Goal: Download file/media

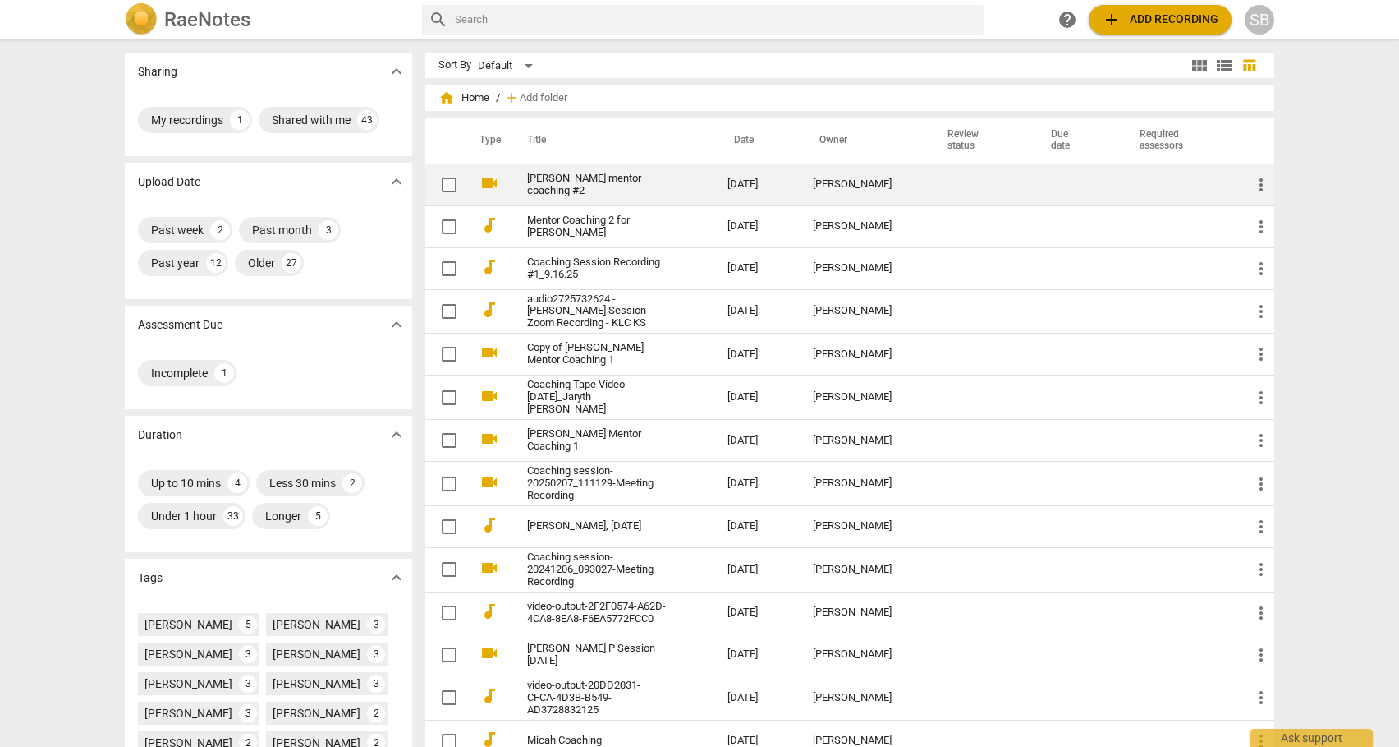
click at [692, 185] on td "[PERSON_NAME] mentor coaching #2" at bounding box center [611, 184] width 207 height 42
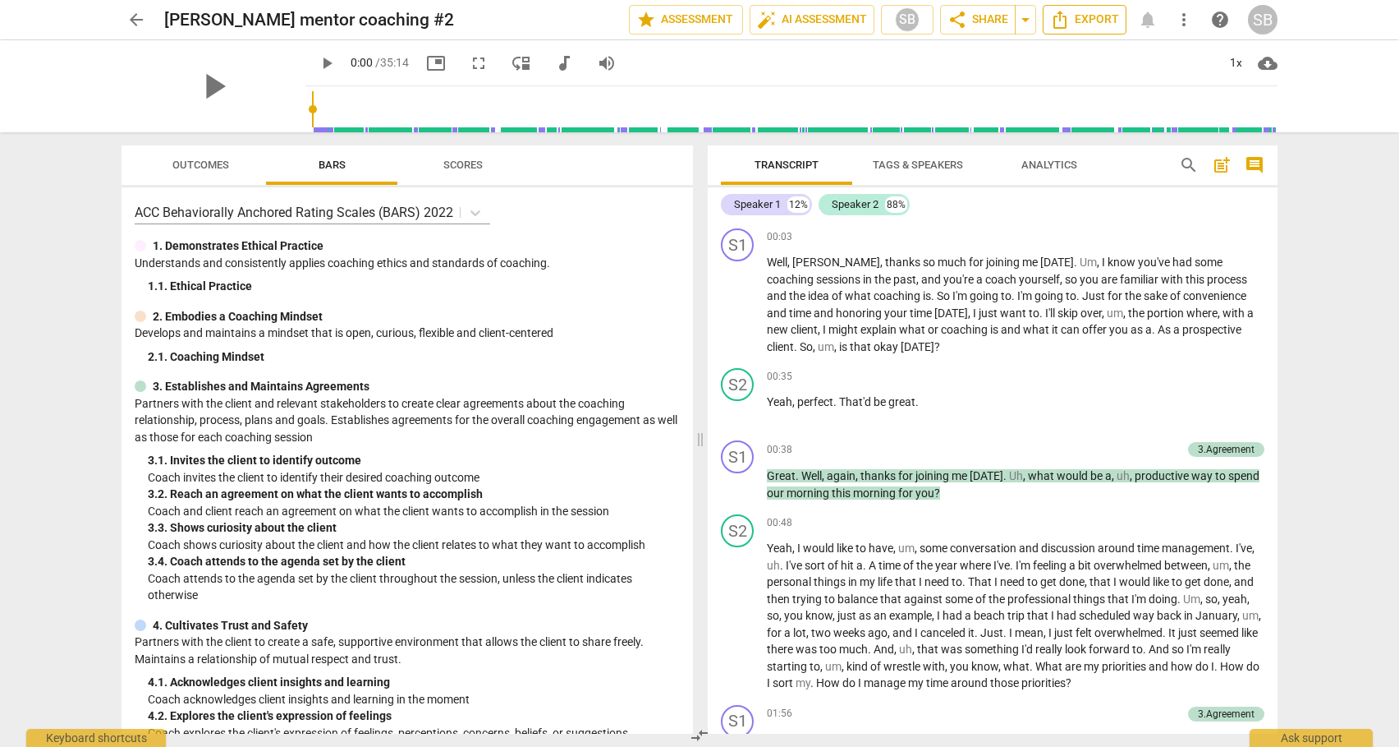
click at [1088, 20] on span "Export" at bounding box center [1084, 20] width 69 height 20
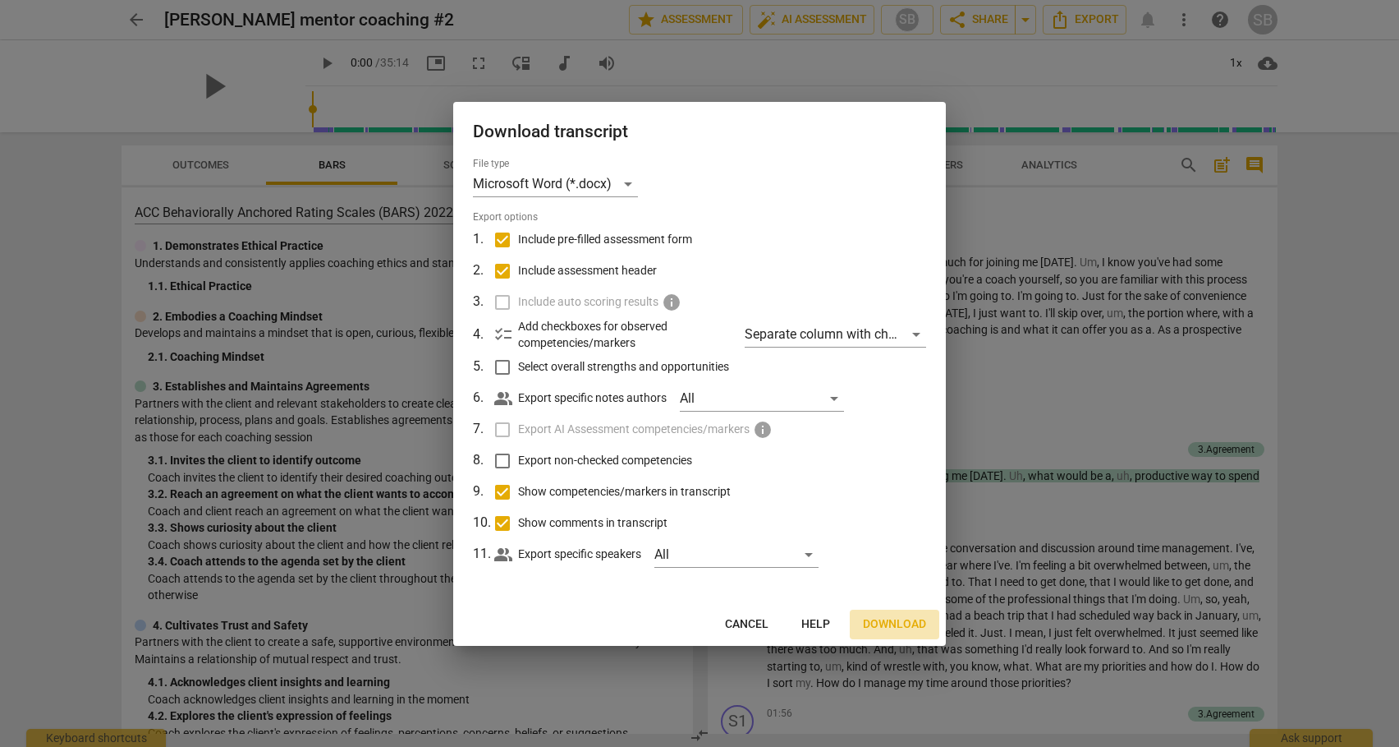
click at [899, 618] on span "Download" at bounding box center [894, 624] width 63 height 16
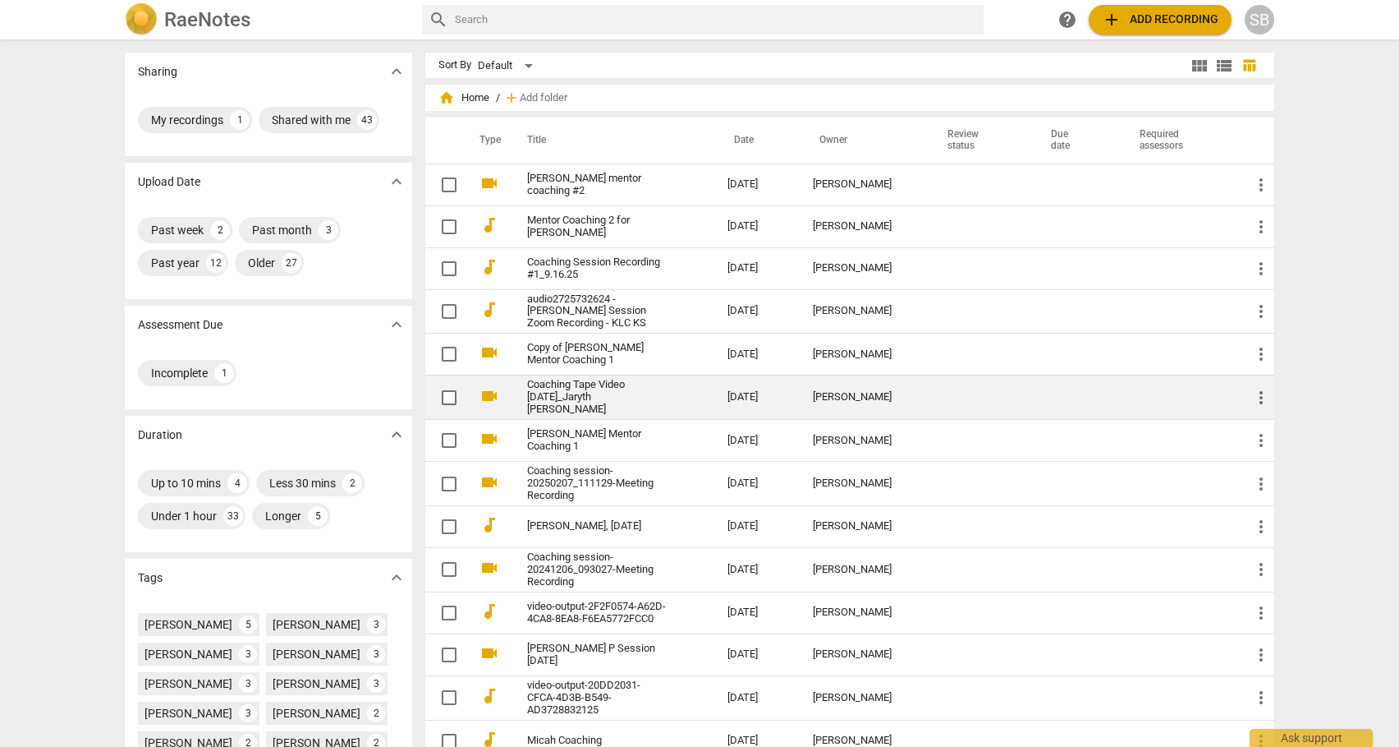
click at [593, 396] on link "Coaching Tape Video [DATE]_Jaryth [PERSON_NAME]" at bounding box center [597, 397] width 141 height 37
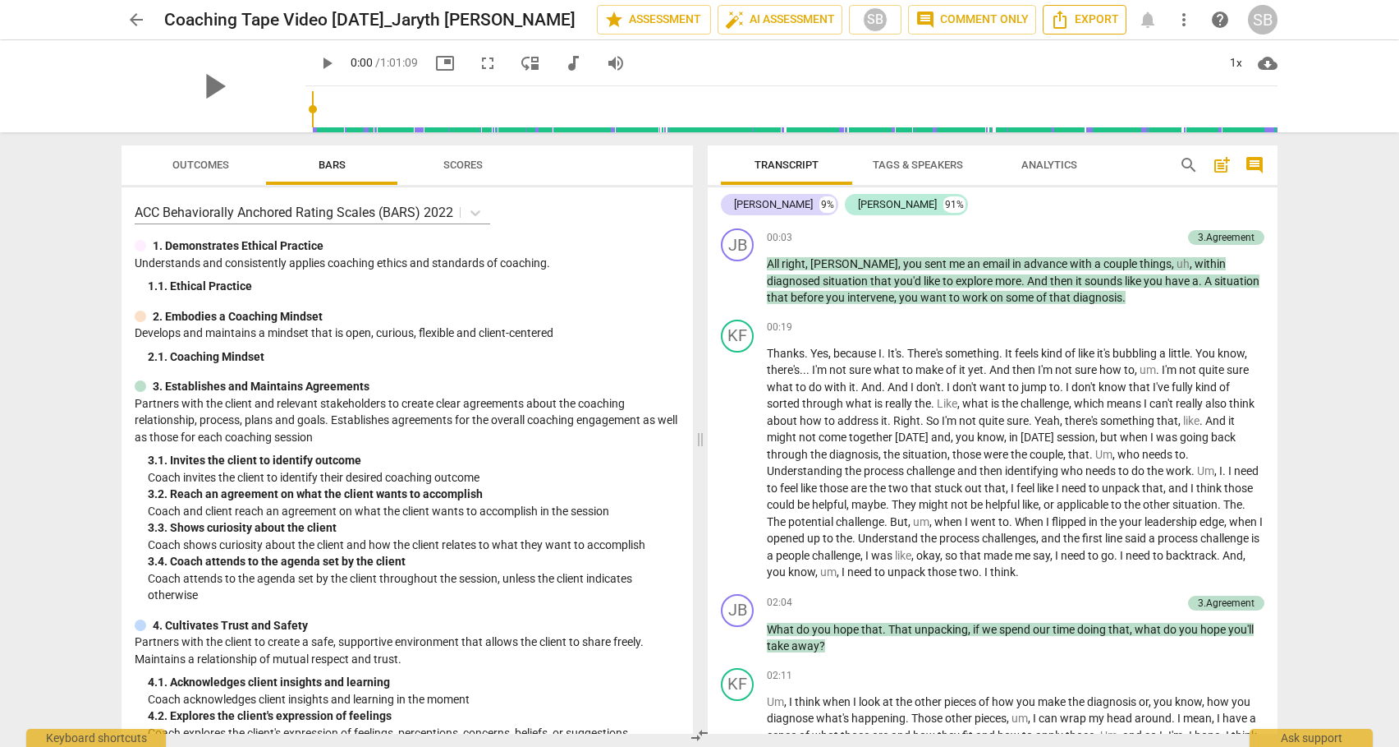
click at [1082, 13] on span "Export" at bounding box center [1084, 20] width 69 height 20
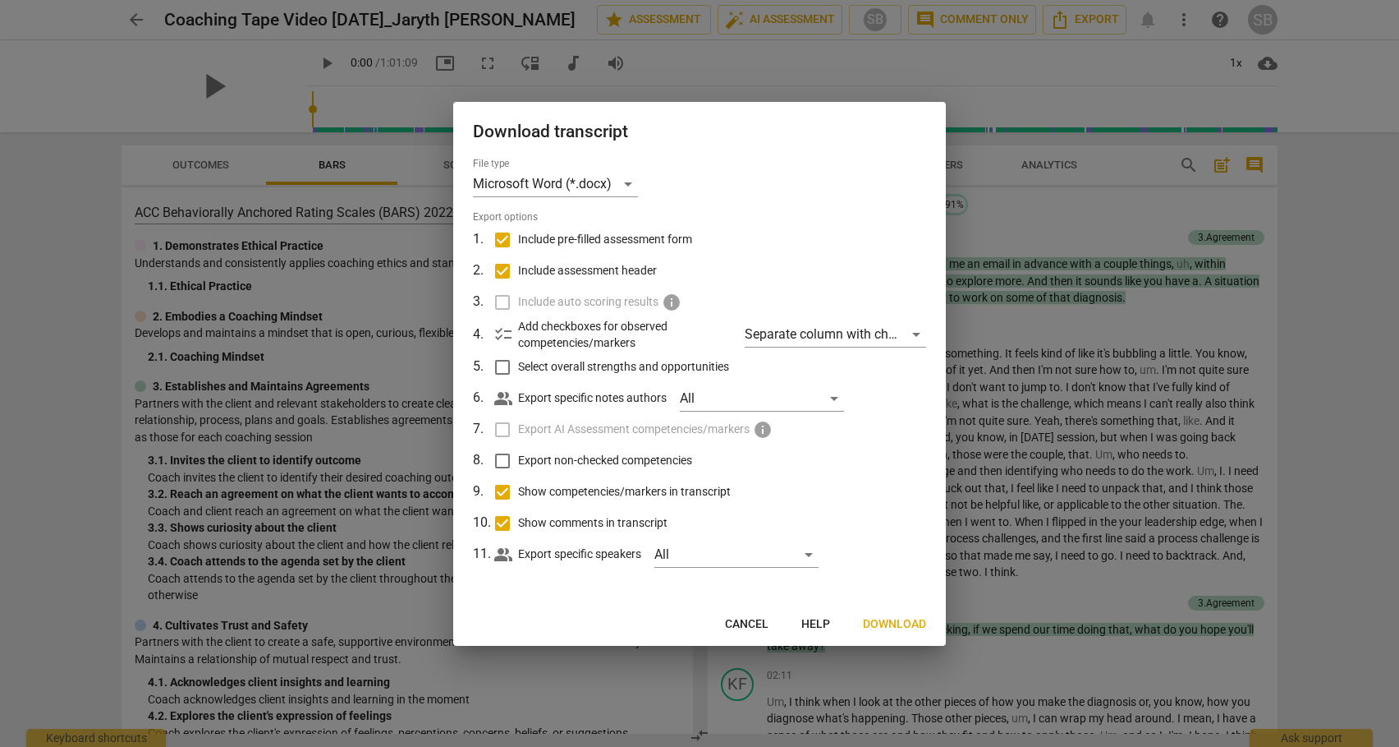
click at [888, 622] on span "Download" at bounding box center [894, 624] width 63 height 16
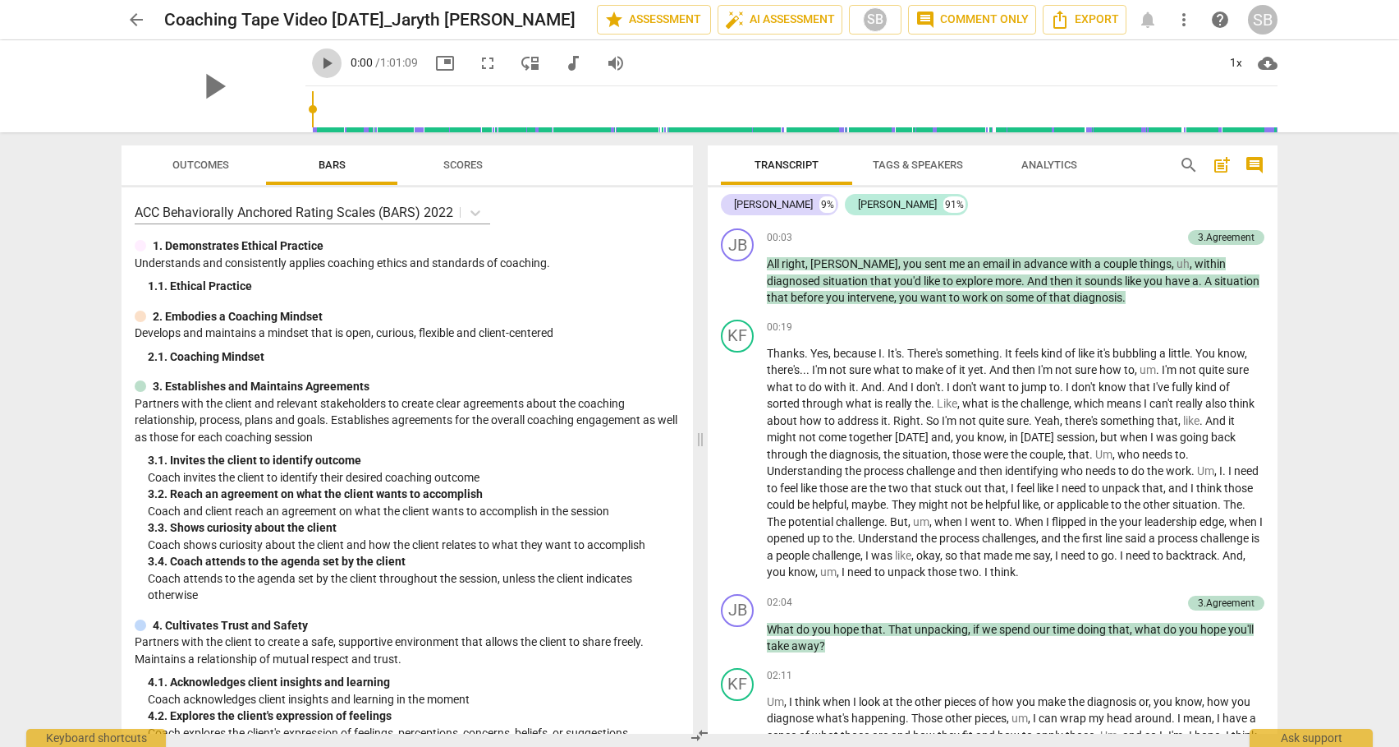
click at [317, 63] on span "play_arrow" at bounding box center [327, 63] width 20 height 20
drag, startPoint x: 293, startPoint y: 108, endPoint x: 442, endPoint y: 118, distance: 149.0
click at [442, 118] on input "range" at bounding box center [795, 109] width 966 height 53
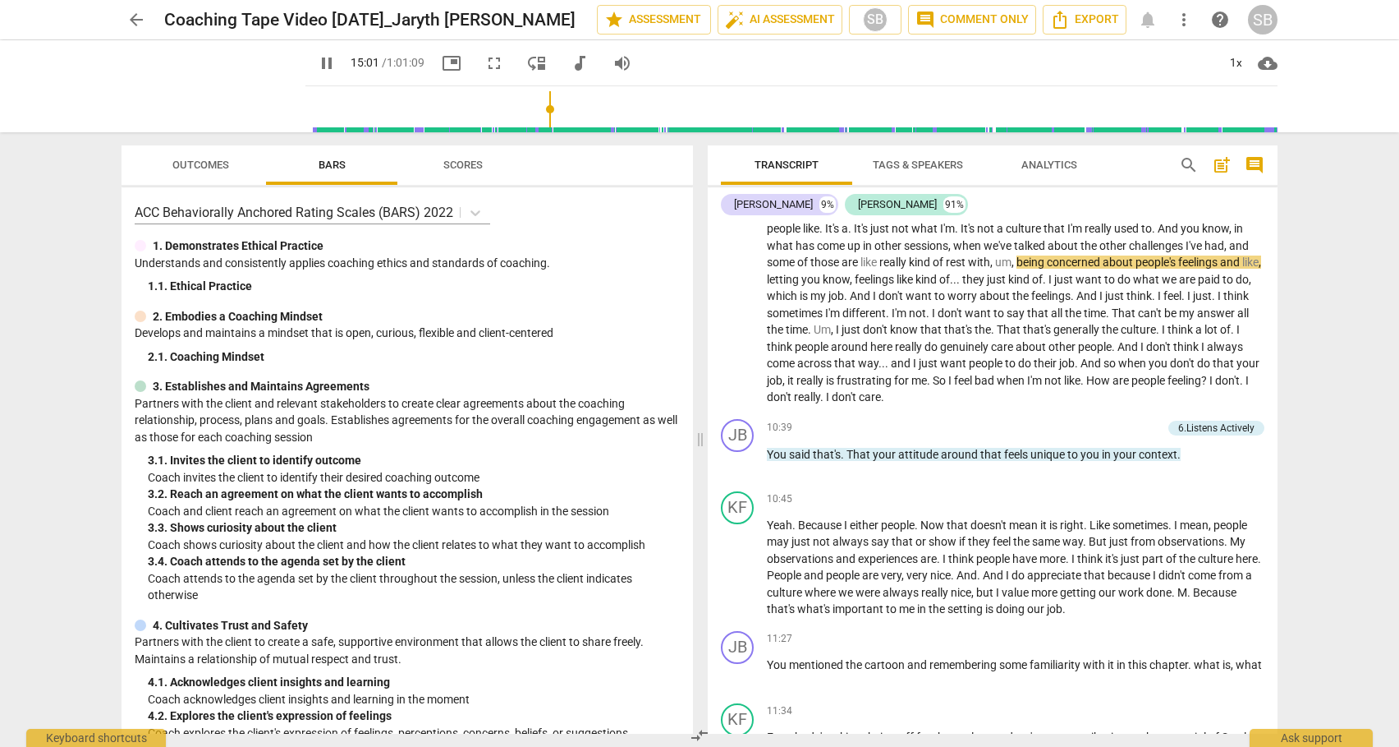
drag, startPoint x: 447, startPoint y: 109, endPoint x: 535, endPoint y: 117, distance: 88.2
click at [535, 117] on input "range" at bounding box center [795, 109] width 966 height 53
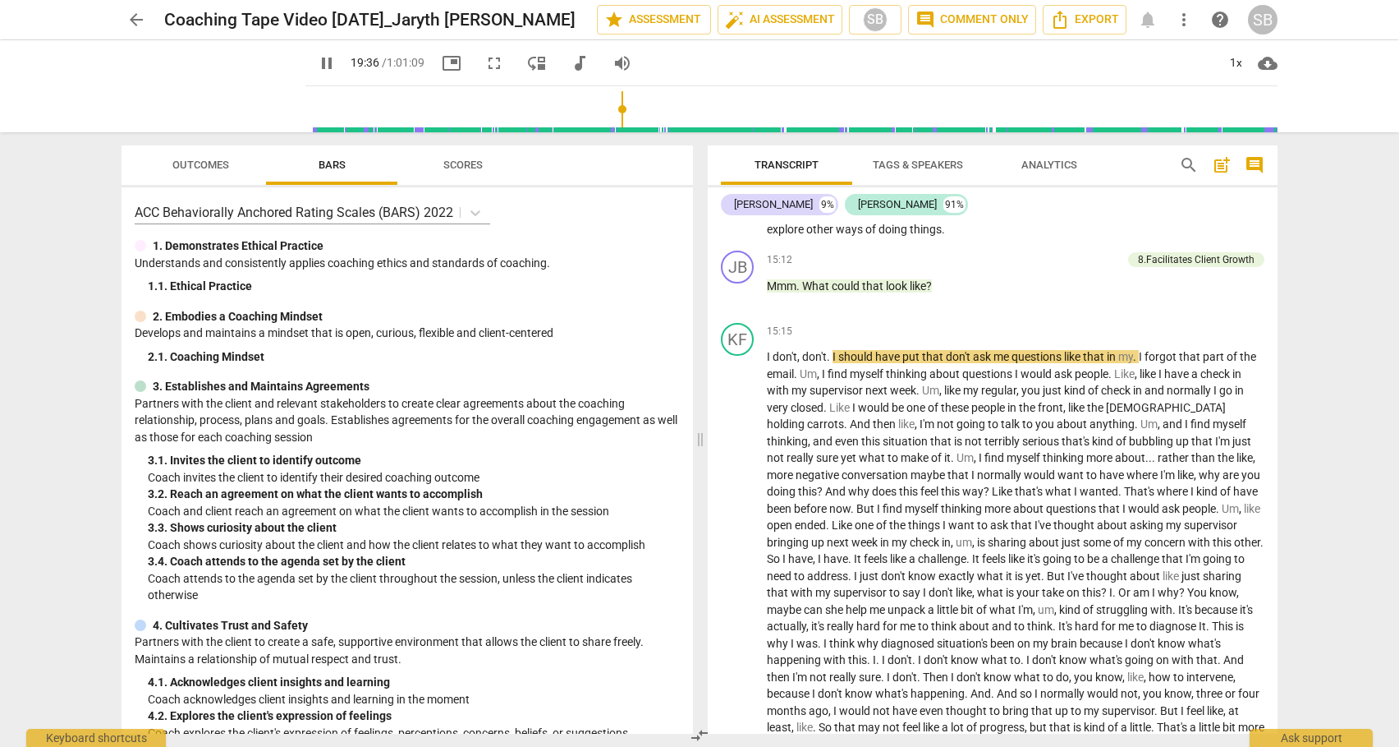
drag, startPoint x: 539, startPoint y: 108, endPoint x: 609, endPoint y: 106, distance: 69.9
click at [609, 112] on input "range" at bounding box center [795, 109] width 966 height 53
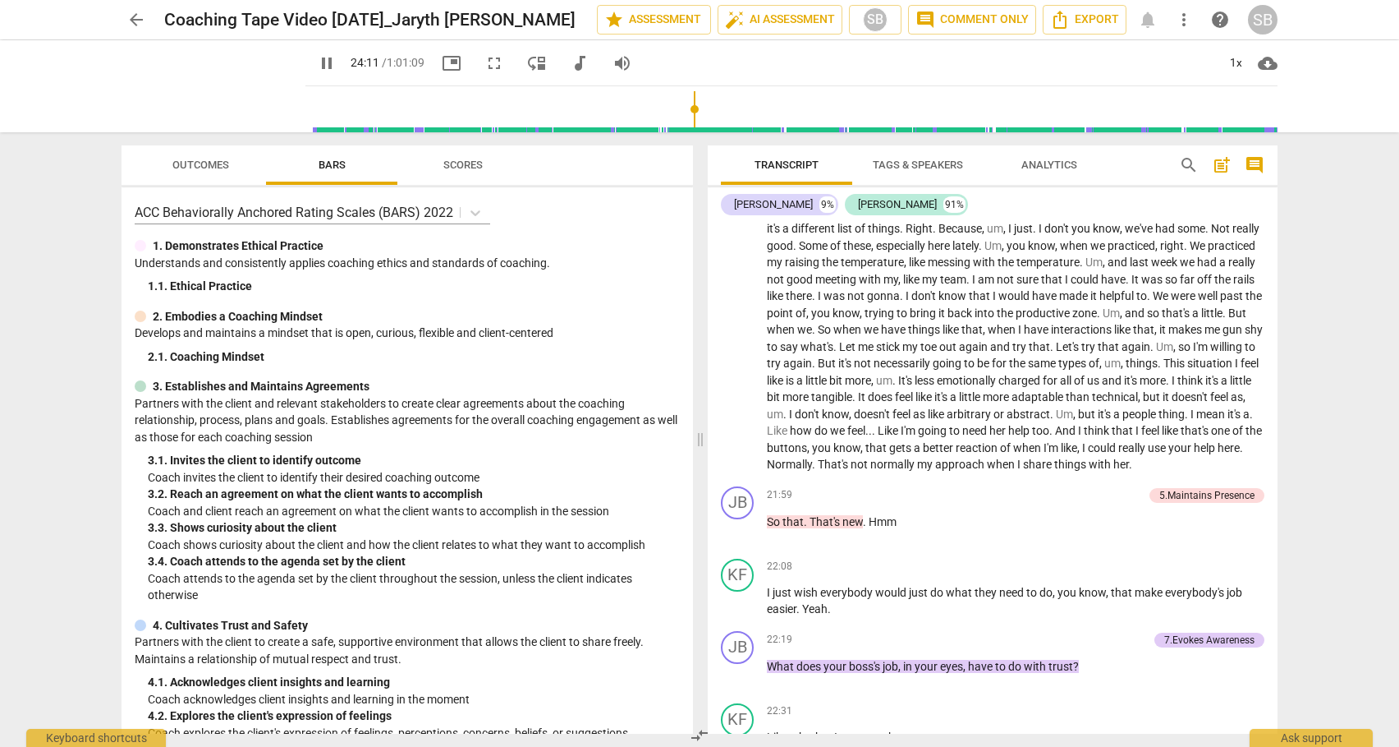
drag, startPoint x: 610, startPoint y: 106, endPoint x: 682, endPoint y: 113, distance: 71.8
click at [682, 113] on input "range" at bounding box center [795, 109] width 966 height 53
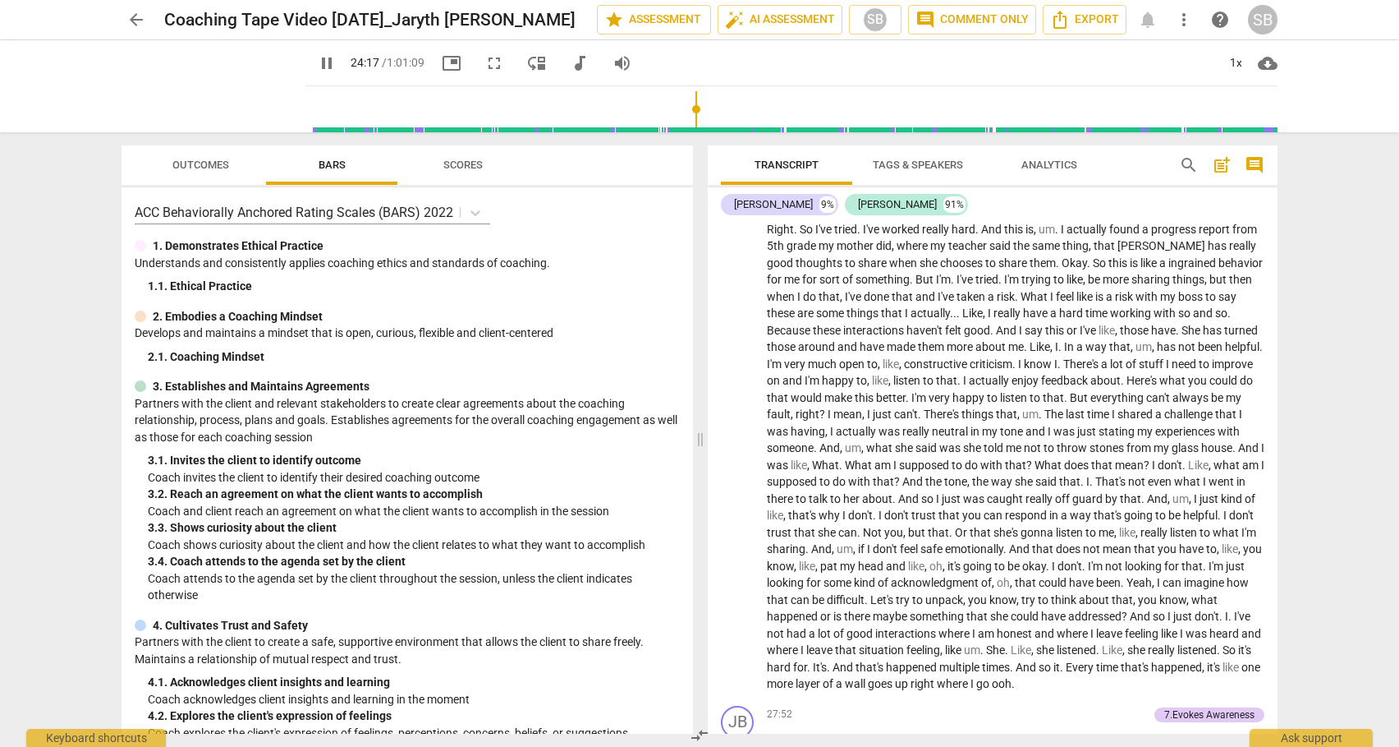
click at [317, 60] on span "pause" at bounding box center [327, 63] width 20 height 20
type input "1458"
